Goal: Task Accomplishment & Management: Manage account settings

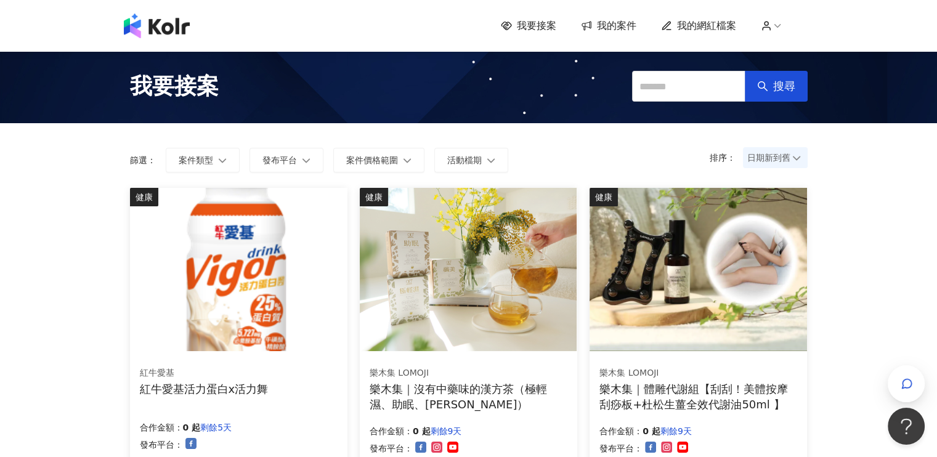
click at [545, 28] on span "我要接案" at bounding box center [536, 26] width 39 height 14
click at [616, 30] on span "我的案件" at bounding box center [616, 26] width 39 height 14
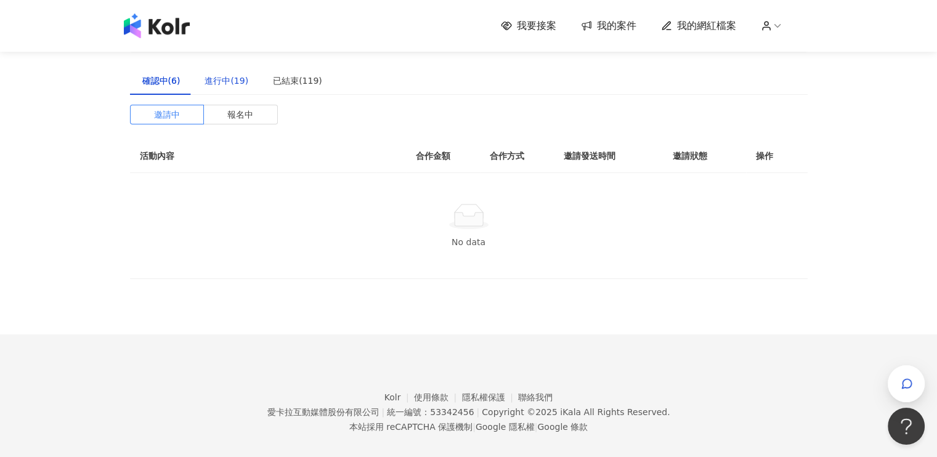
click at [225, 78] on div "進行中(19)" at bounding box center [227, 81] width 44 height 14
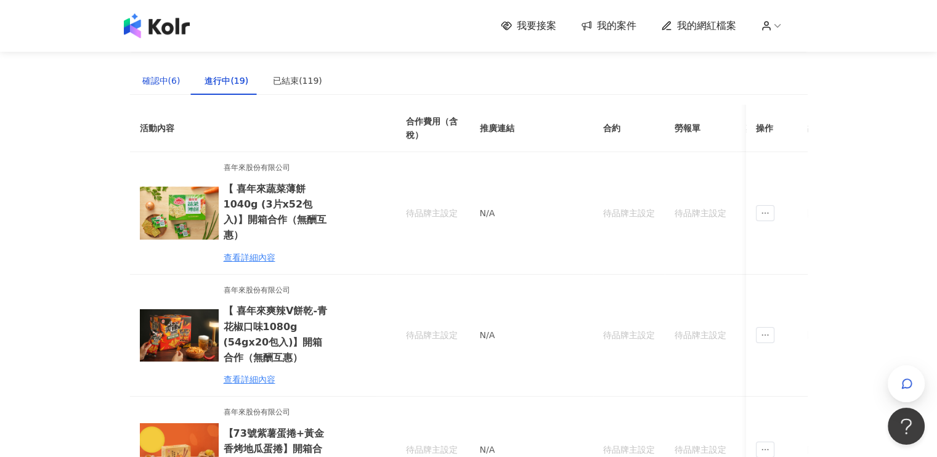
click at [164, 76] on div "確認中(6)" at bounding box center [161, 81] width 38 height 14
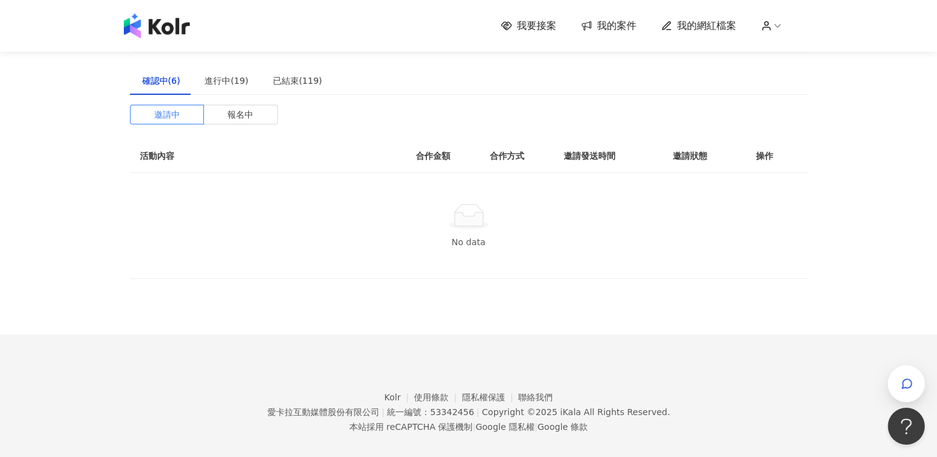
click at [636, 24] on span "我的案件" at bounding box center [616, 26] width 39 height 14
click at [182, 115] on span at bounding box center [167, 114] width 73 height 18
click at [247, 114] on span "報名中" at bounding box center [240, 114] width 26 height 18
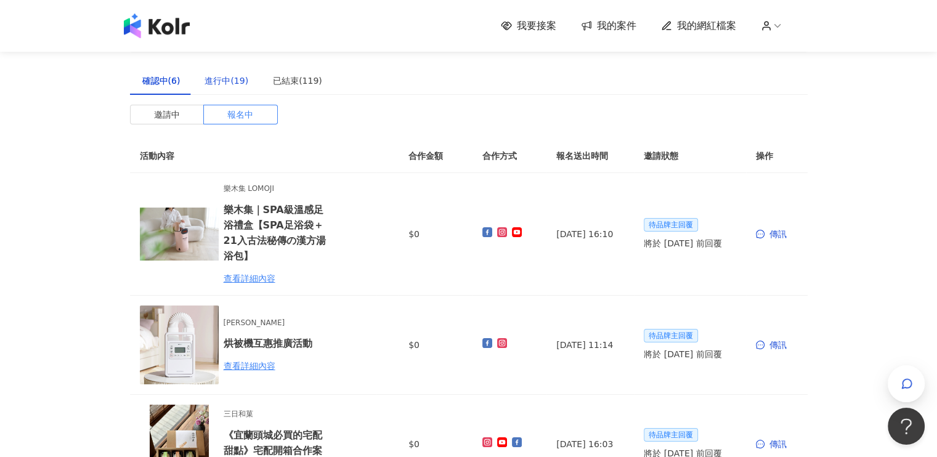
click at [232, 83] on div "進行中(19)" at bounding box center [227, 81] width 44 height 14
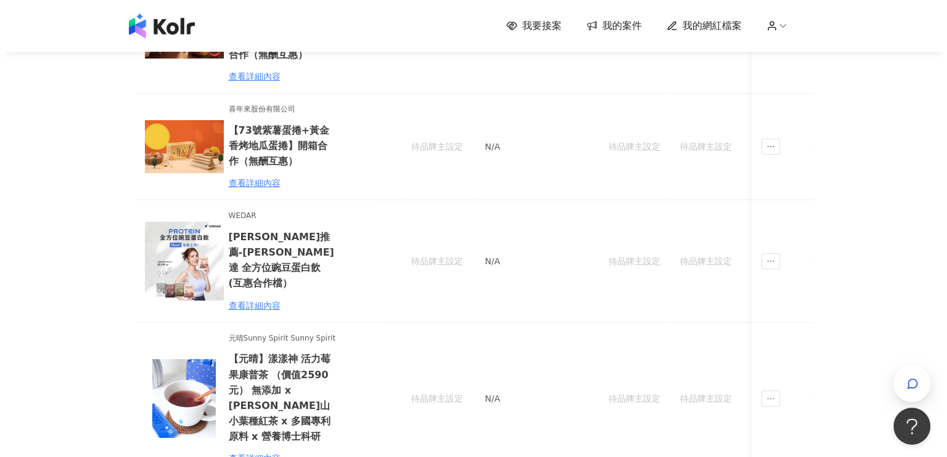
scroll to position [370, 0]
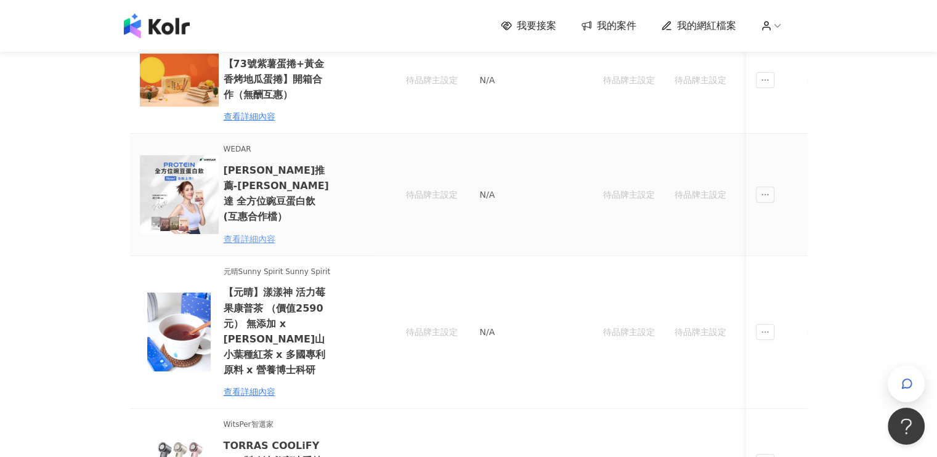
click at [255, 232] on div "查看詳細內容" at bounding box center [278, 239] width 108 height 14
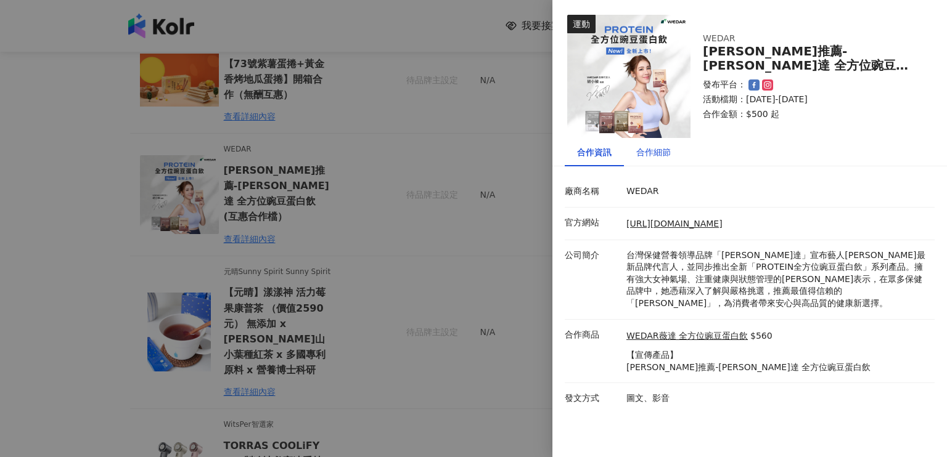
click at [661, 152] on div "合作細節" at bounding box center [653, 152] width 35 height 14
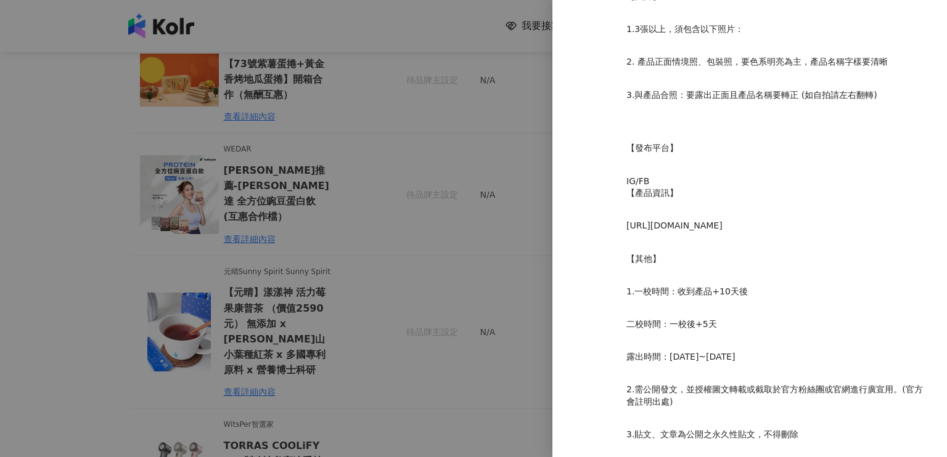
scroll to position [1094, 0]
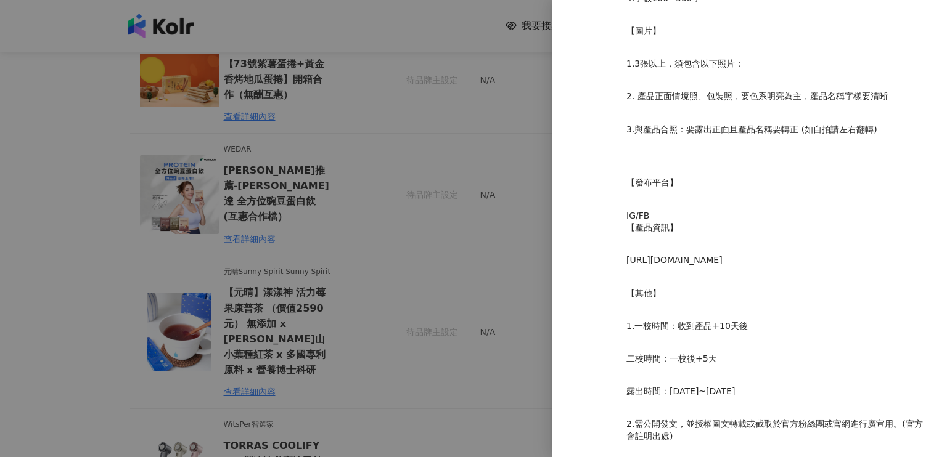
click at [370, 41] on div at bounding box center [473, 228] width 947 height 457
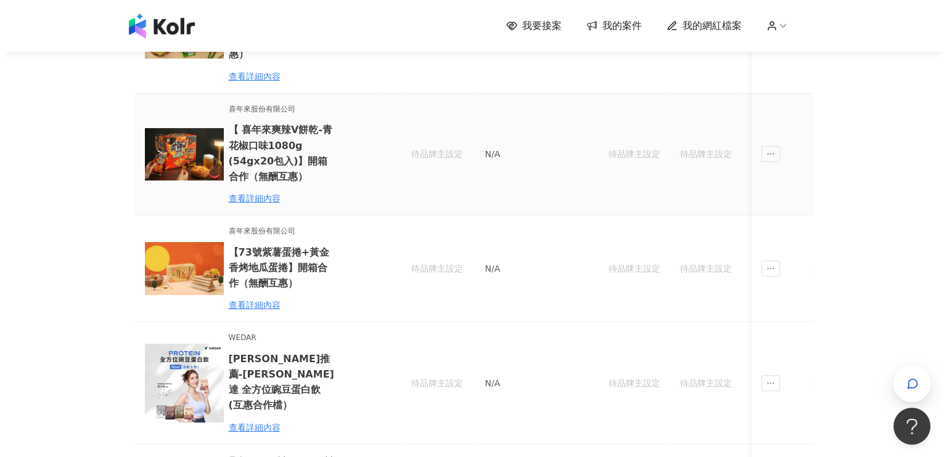
scroll to position [185, 0]
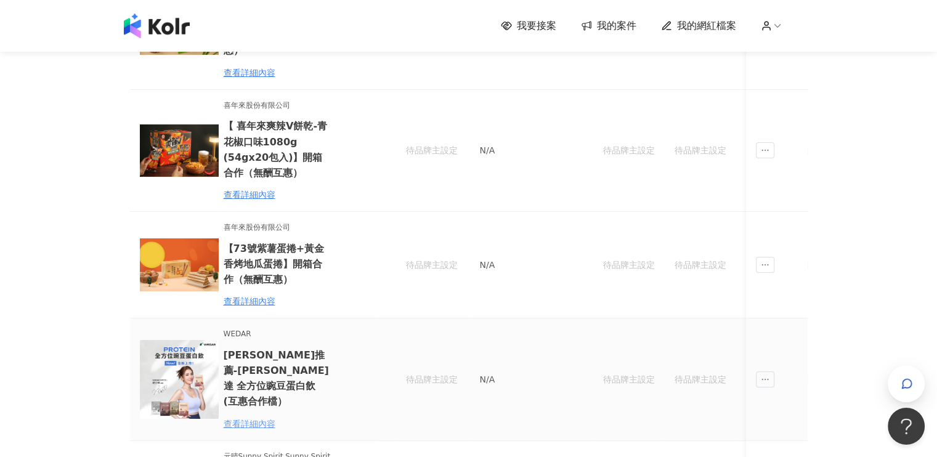
click at [254, 417] on div "查看詳細內容" at bounding box center [278, 424] width 108 height 14
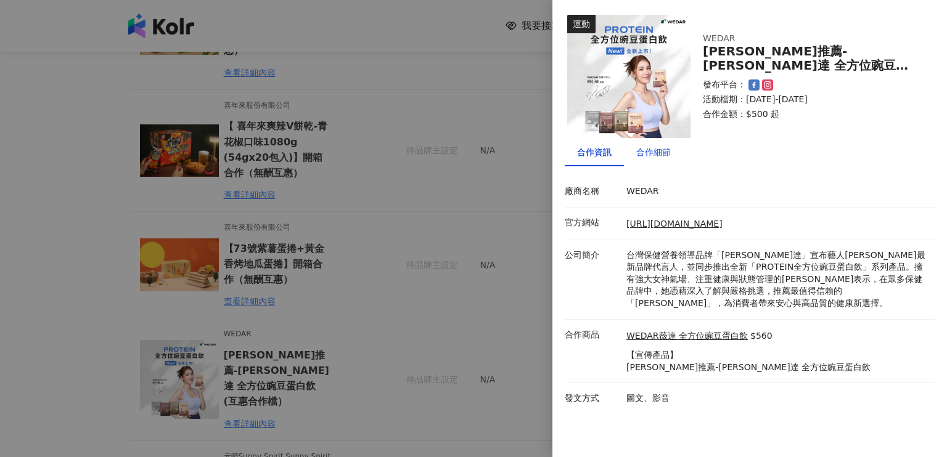
click at [662, 155] on div "合作細節" at bounding box center [653, 152] width 35 height 14
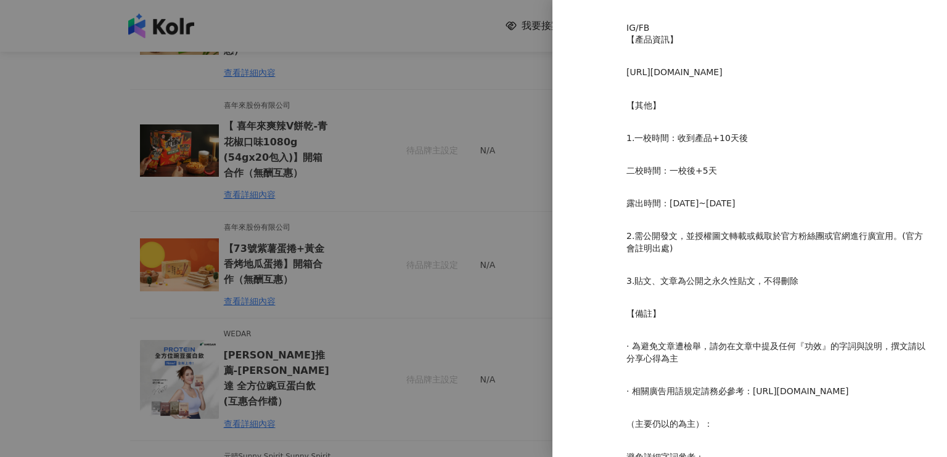
scroll to position [1279, 0]
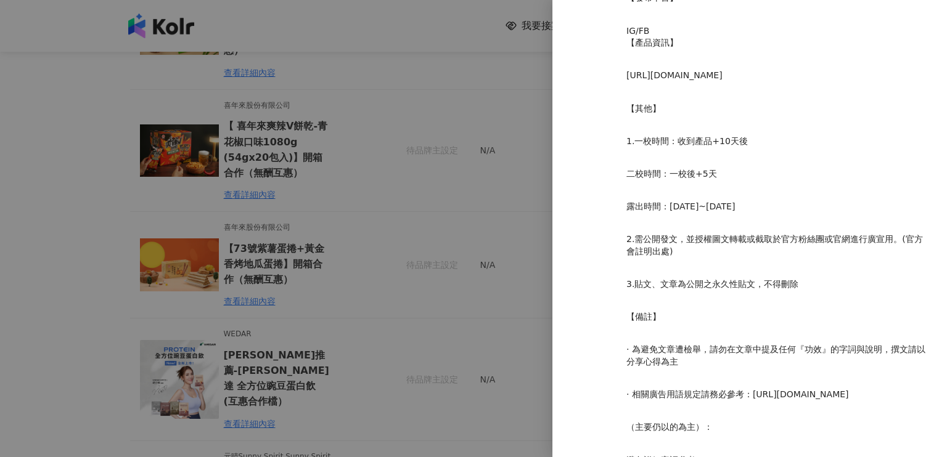
click at [412, 7] on div at bounding box center [473, 228] width 947 height 457
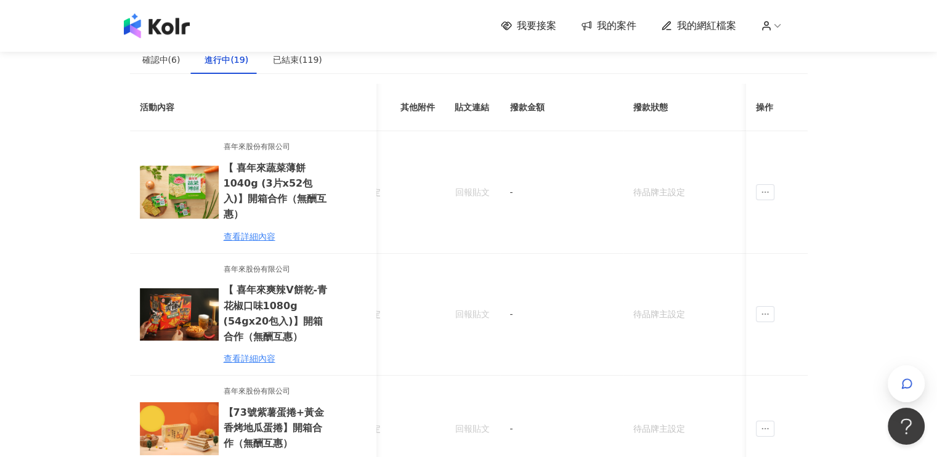
scroll to position [0, 0]
